Goal: Check status: Check status

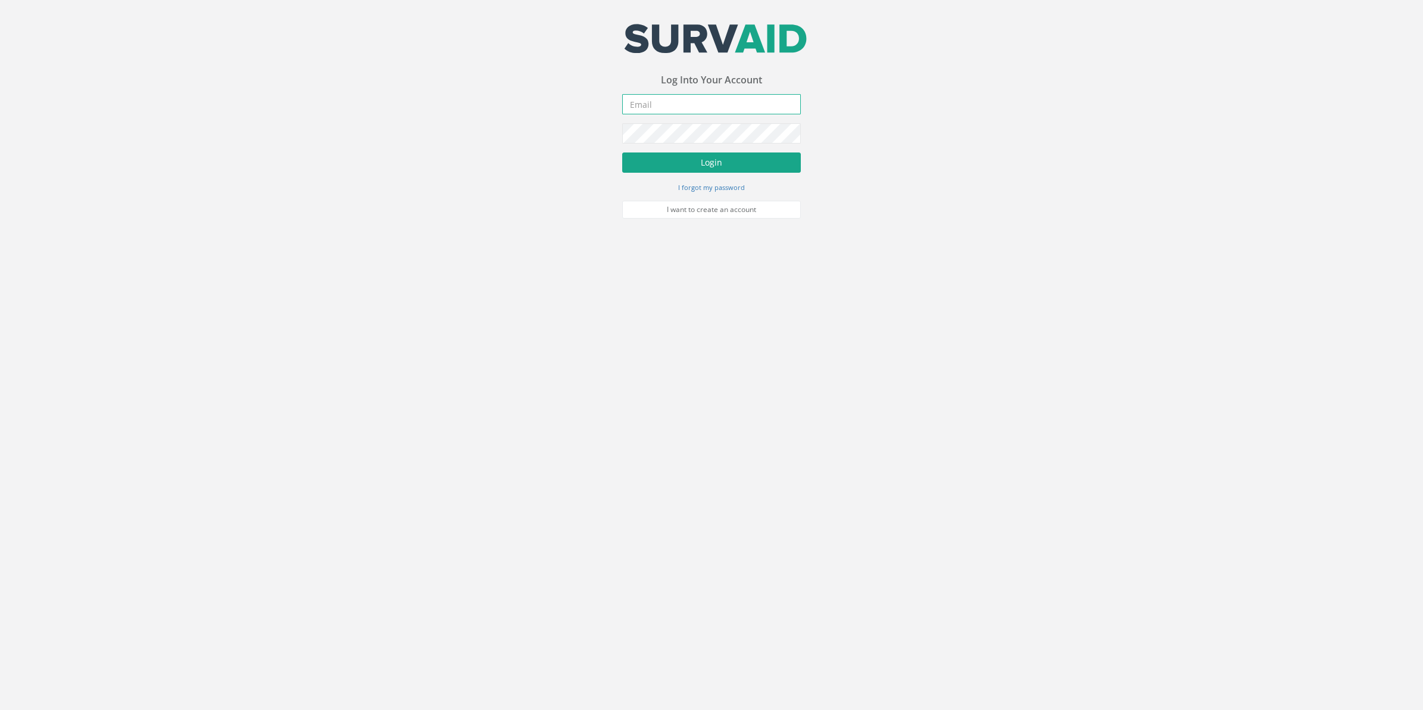
type input "[PERSON_NAME][EMAIL_ADDRESS][PERSON_NAME][DOMAIN_NAME]"
click at [702, 161] on button "Login" at bounding box center [711, 162] width 179 height 20
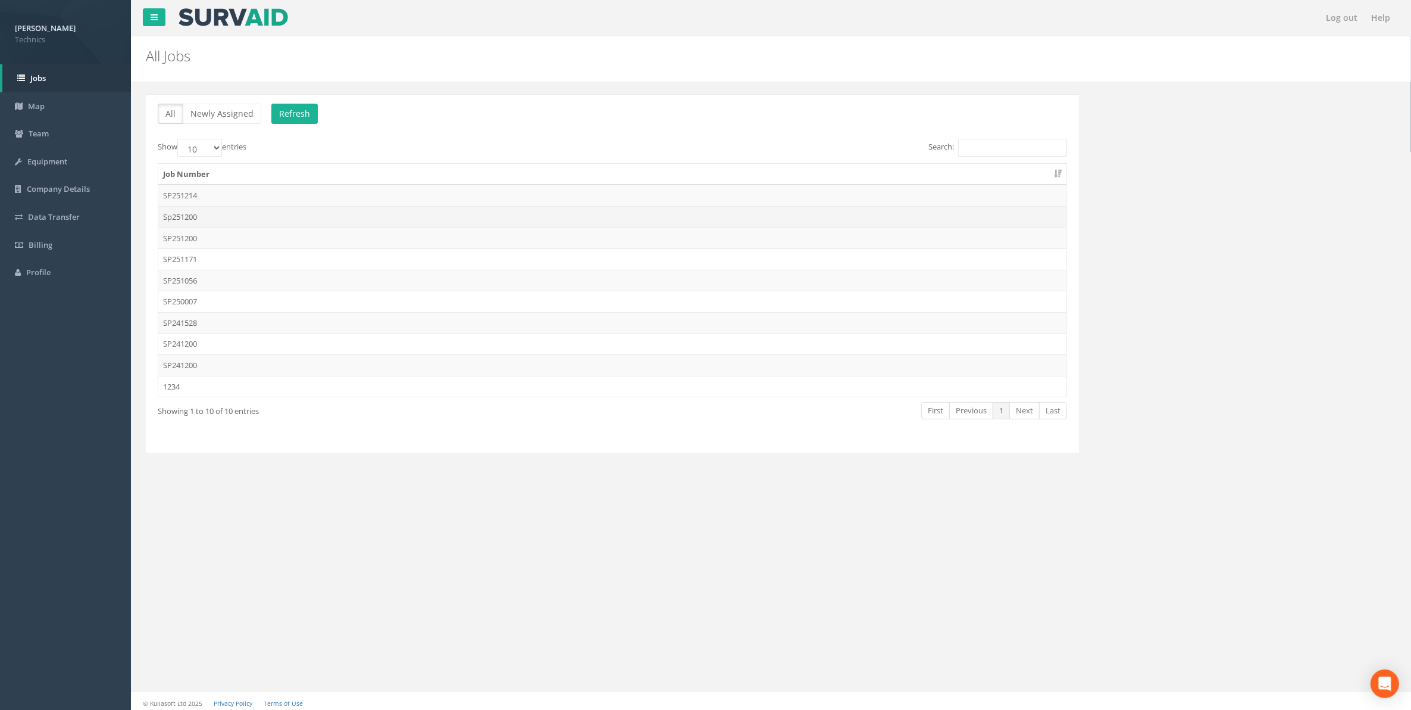
click at [190, 217] on td "Sp251200" at bounding box center [612, 216] width 908 height 21
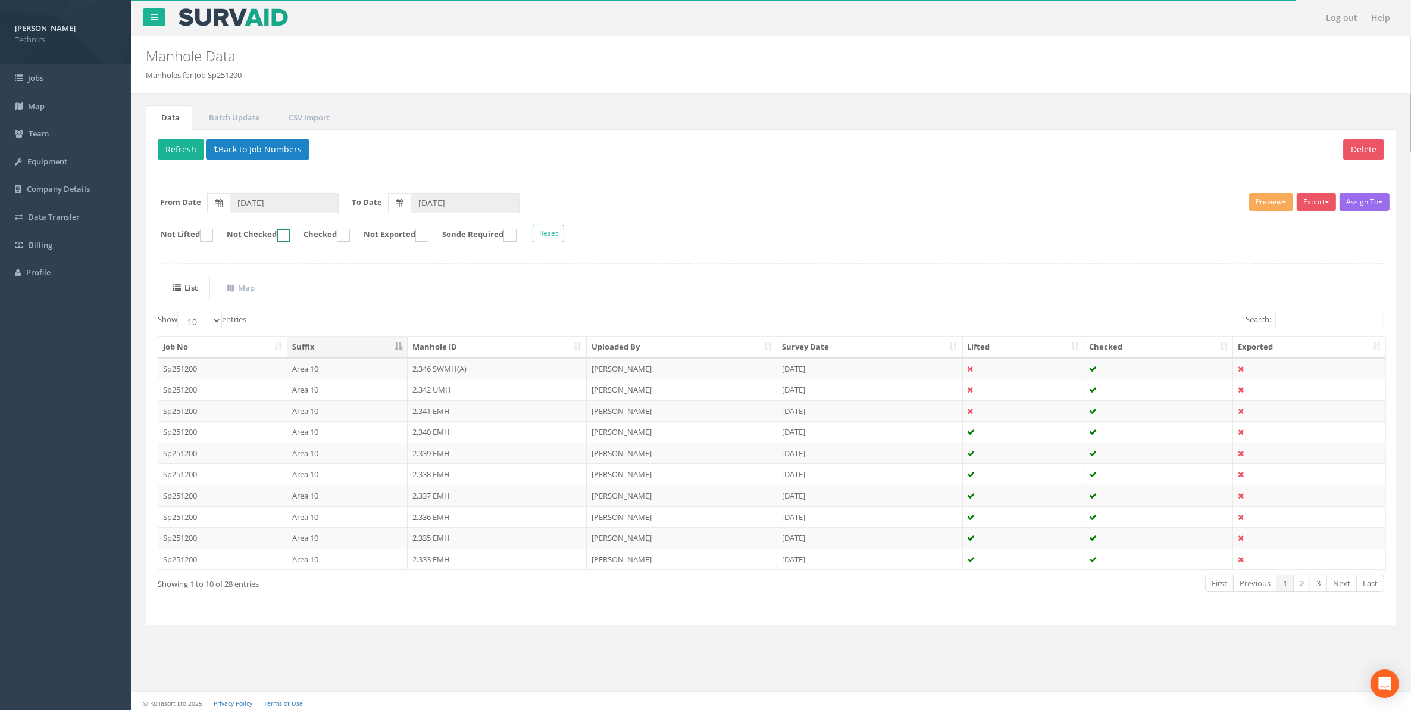
click at [290, 233] on ins at bounding box center [283, 235] width 13 height 13
checkbox input "true"
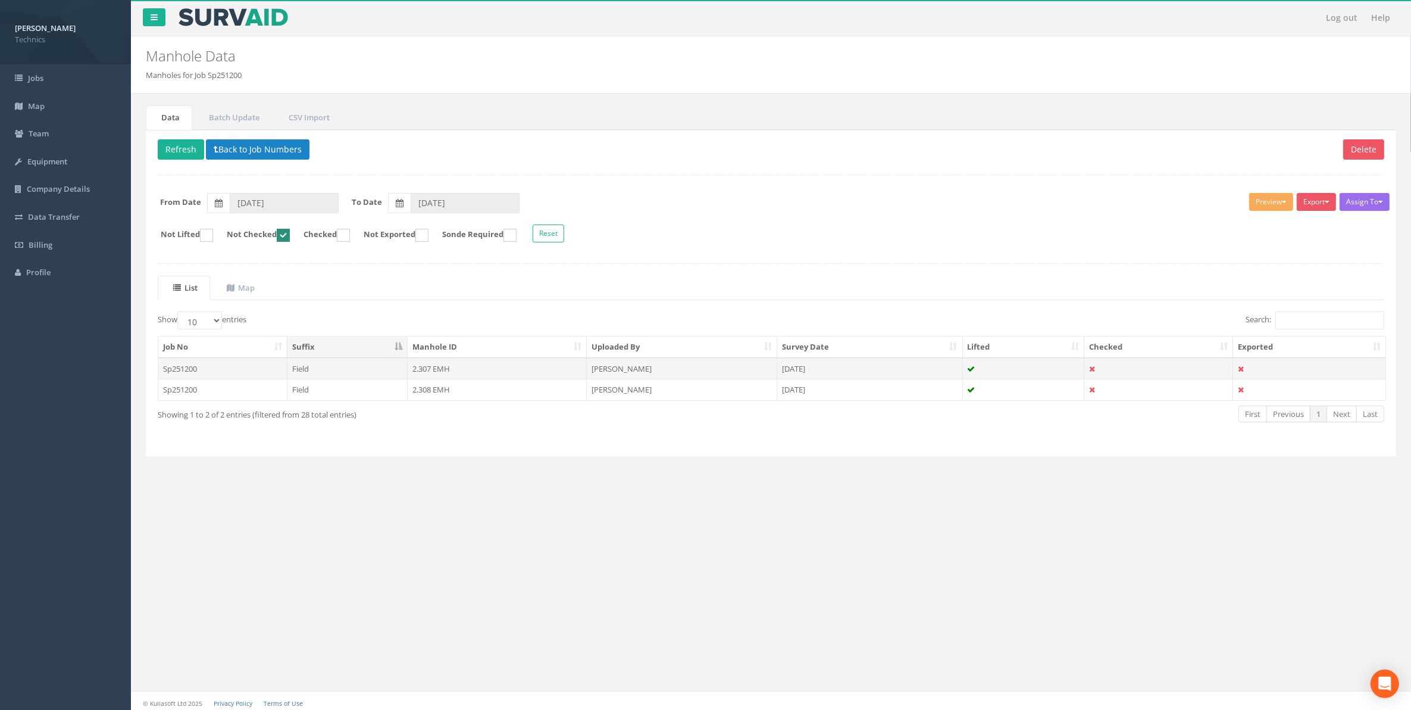
click at [426, 370] on td "2.307 EMH" at bounding box center [497, 368] width 179 height 21
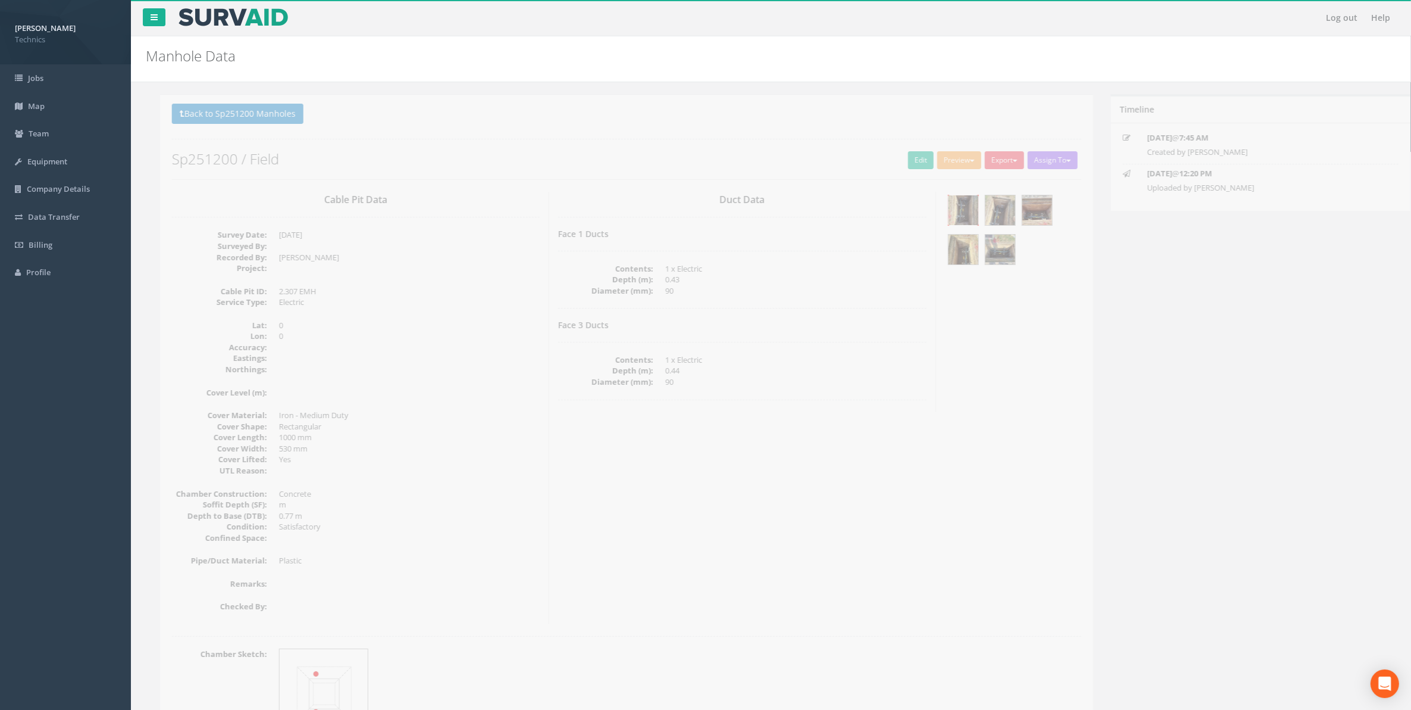
click at [944, 213] on img at bounding box center [950, 210] width 30 height 30
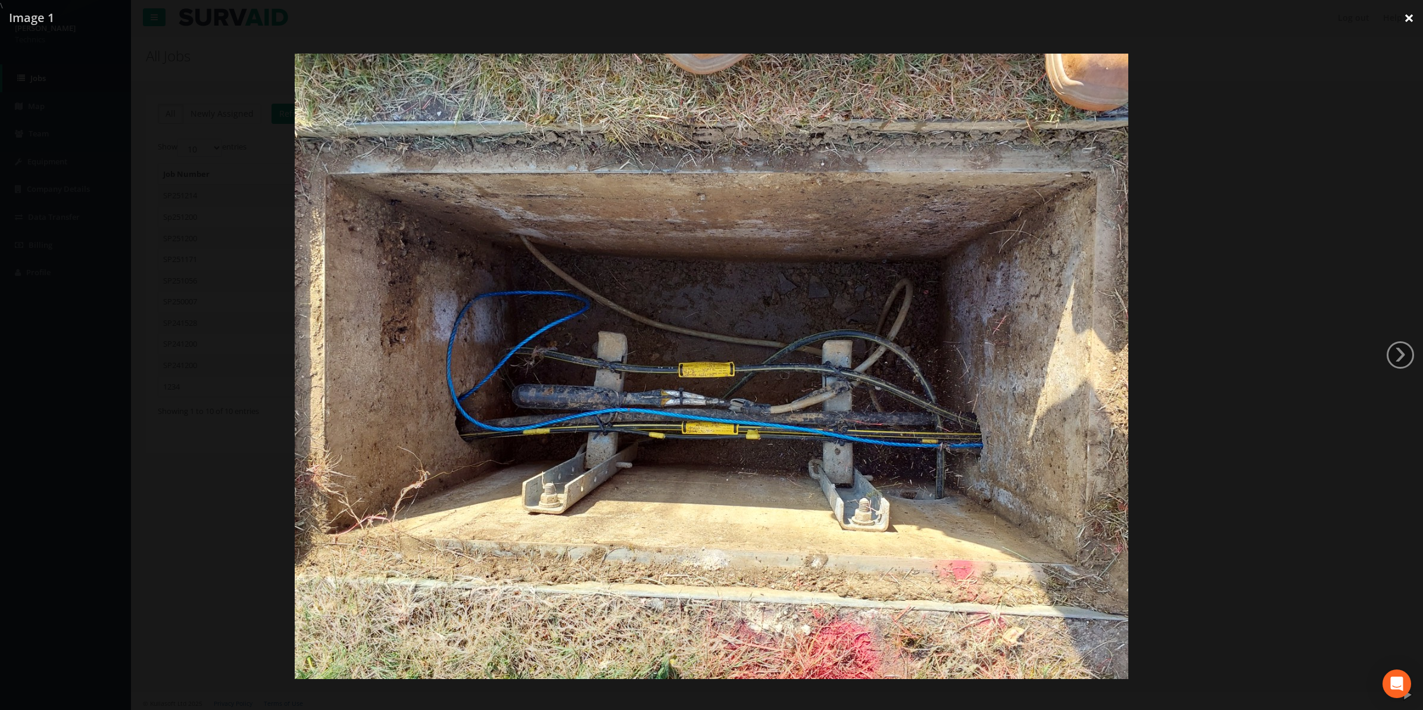
click at [1407, 17] on link "×" at bounding box center [1409, 18] width 28 height 36
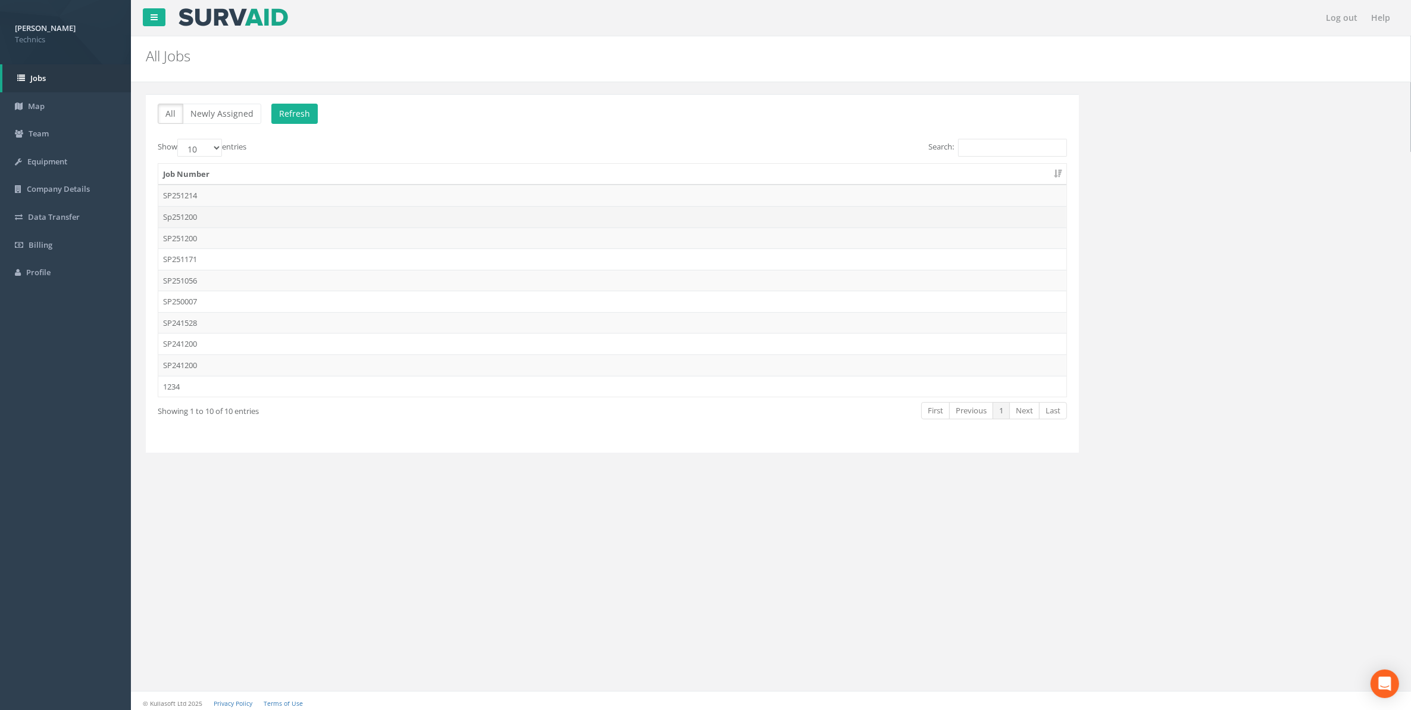
click at [185, 218] on td "Sp251200" at bounding box center [612, 216] width 908 height 21
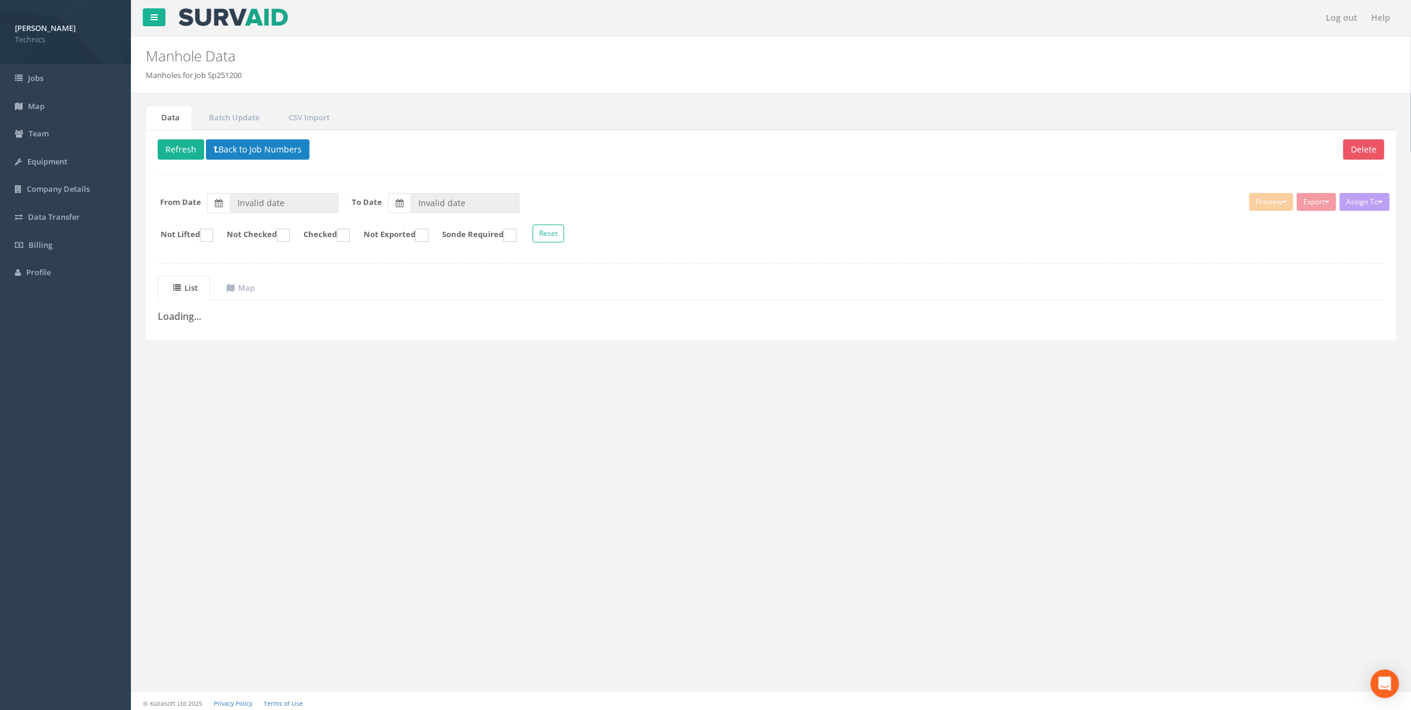
type input "[DATE]"
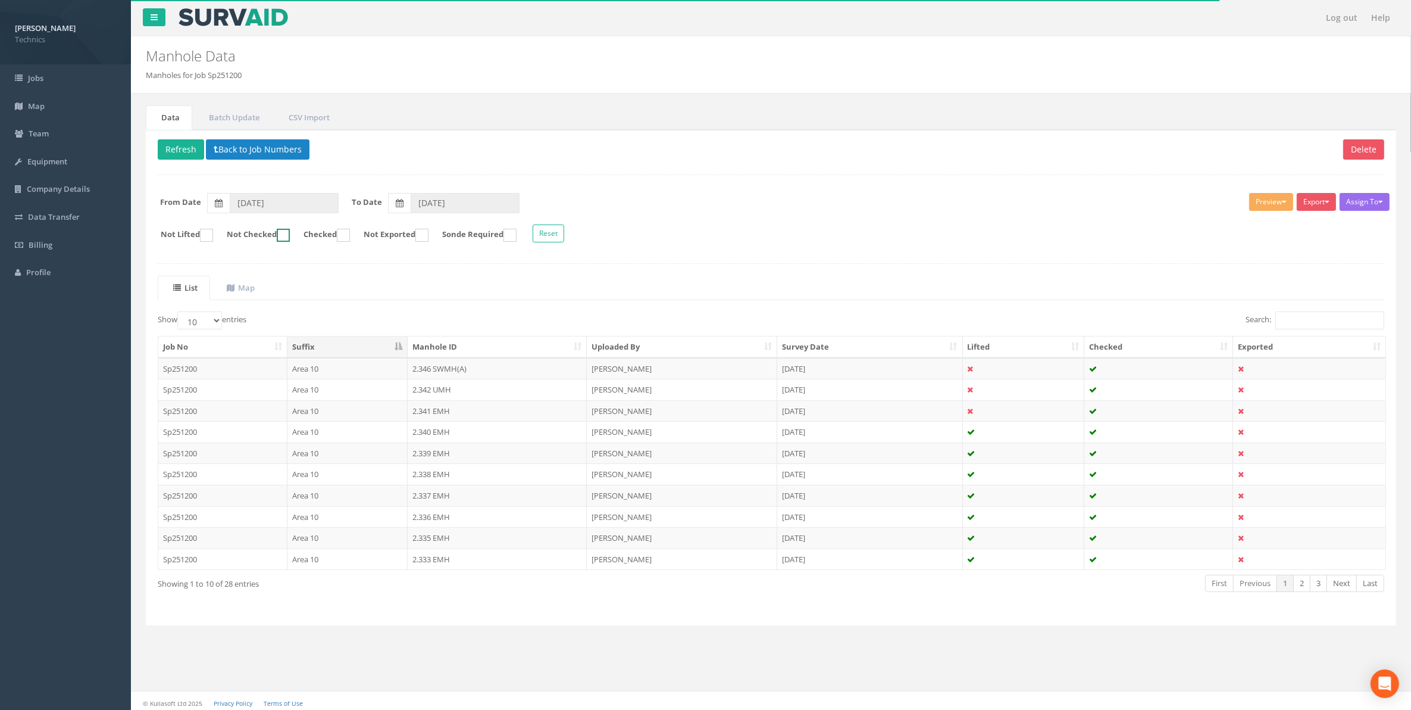
click at [284, 234] on label "Not Checked" at bounding box center [252, 235] width 75 height 13
checkbox input "true"
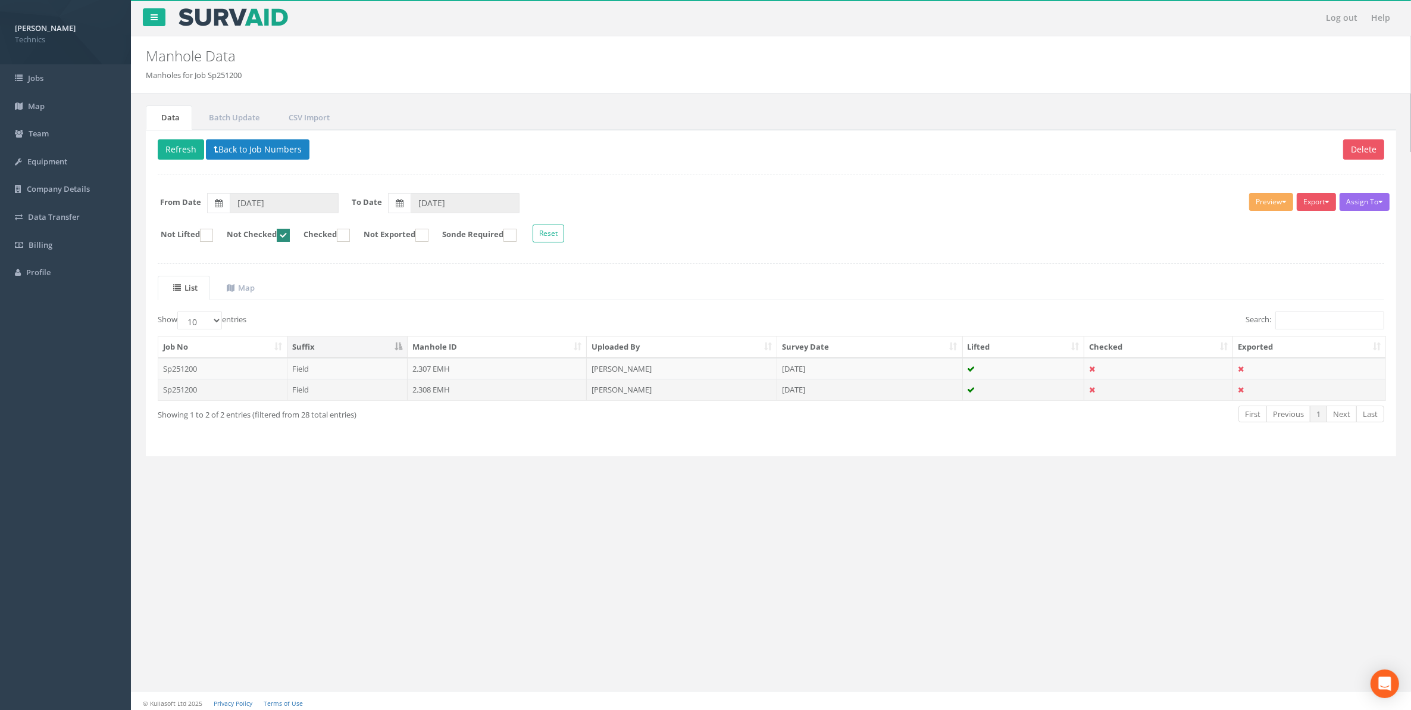
click at [439, 393] on td "2.308 EMH" at bounding box center [497, 389] width 179 height 21
